Goal: Book appointment/travel/reservation

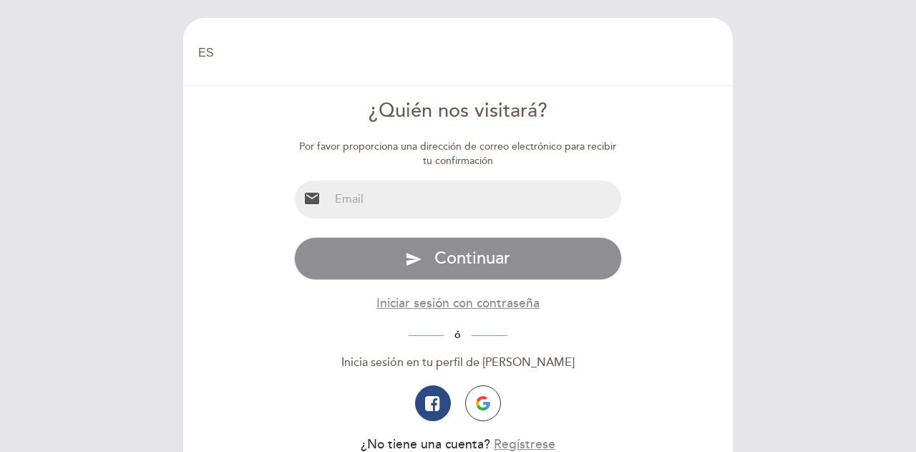
select select "es"
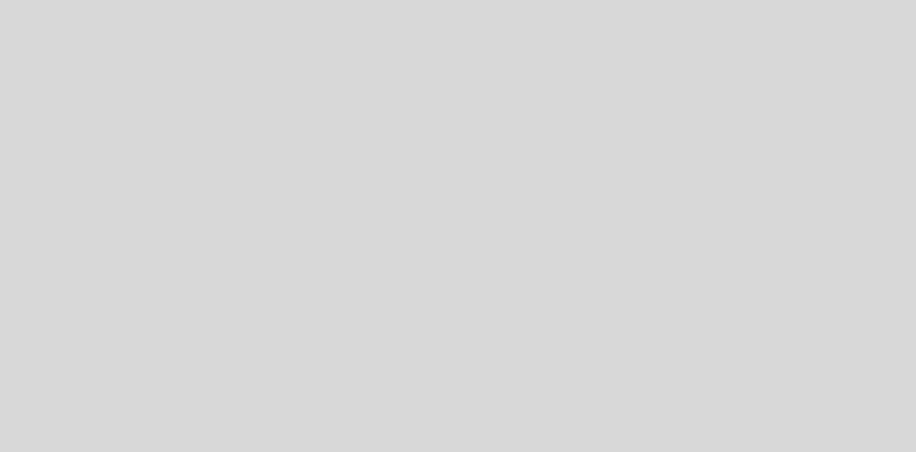
select select "es"
